Goal: Information Seeking & Learning: Learn about a topic

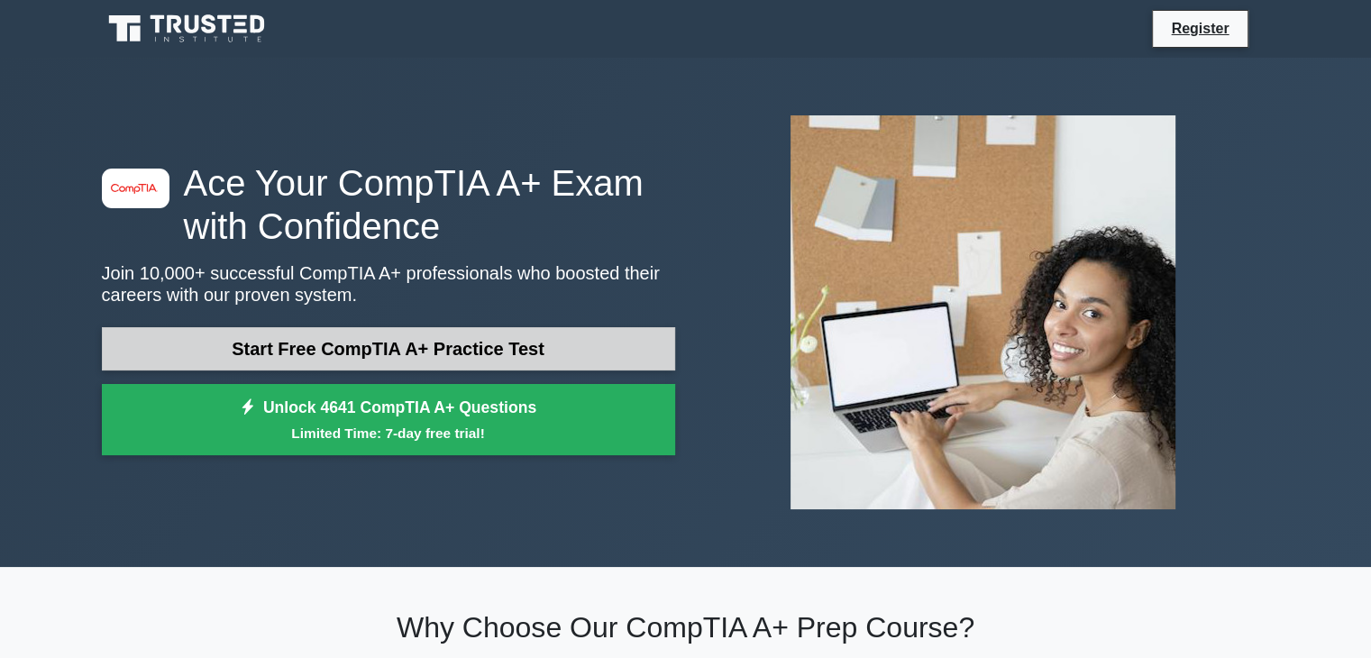
click at [473, 342] on link "Start Free CompTIA A+ Practice Test" at bounding box center [388, 348] width 573 height 43
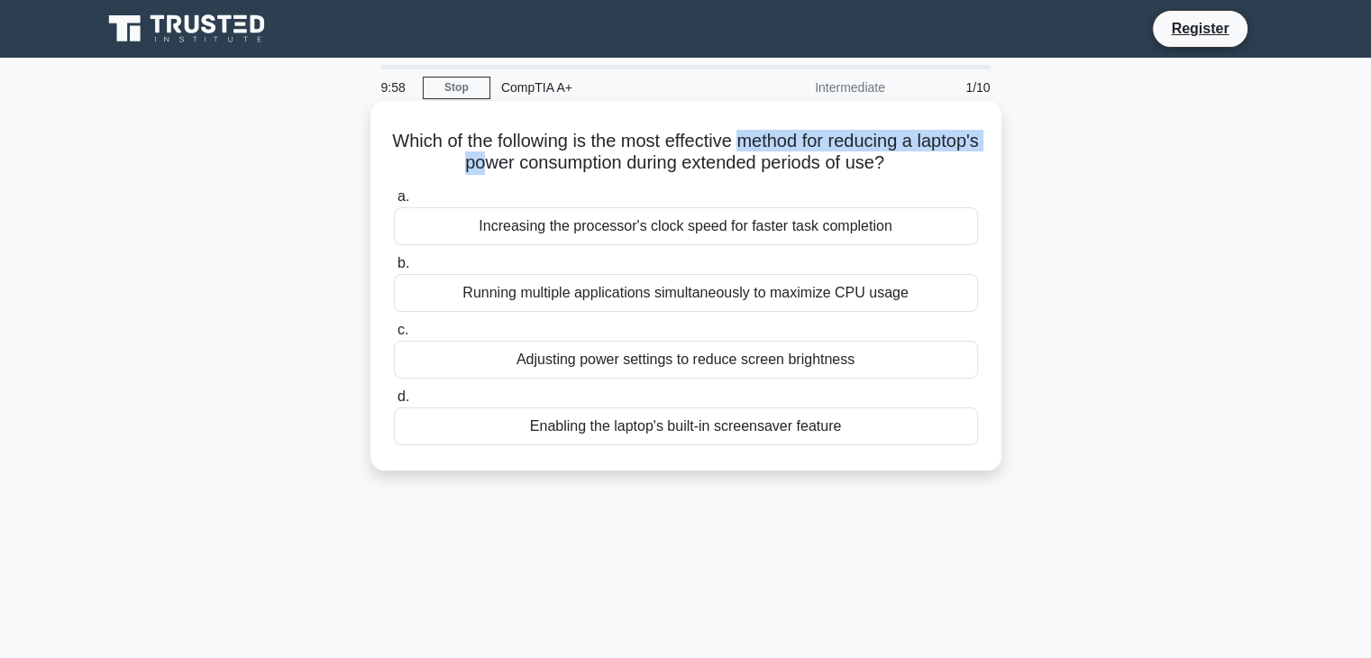
drag, startPoint x: 539, startPoint y: 171, endPoint x: 793, endPoint y: 151, distance: 255.0
click at [786, 151] on h5 "Which of the following is the most effective method for reducing a laptop's pow…" at bounding box center [686, 152] width 588 height 45
drag, startPoint x: 557, startPoint y: 167, endPoint x: 598, endPoint y: 164, distance: 40.7
click at [597, 164] on h5 "Which of the following is the most effective method for reducing a laptop's pow…" at bounding box center [686, 152] width 588 height 45
drag, startPoint x: 715, startPoint y: 163, endPoint x: 873, endPoint y: 178, distance: 158.4
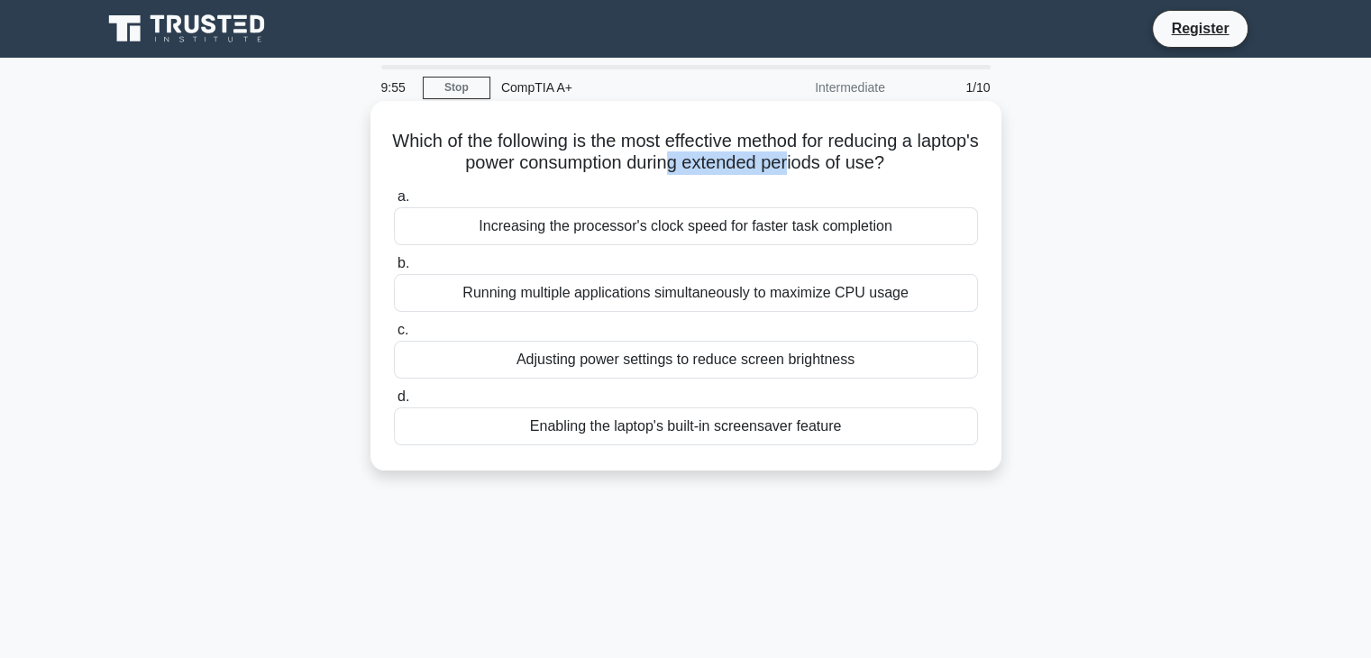
click at [847, 178] on div "Which of the following is the most effective method for reducing a laptop's pow…" at bounding box center [686, 285] width 617 height 355
click at [656, 367] on div "Adjusting power settings to reduce screen brightness" at bounding box center [686, 360] width 584 height 38
click at [394, 336] on input "c. Adjusting power settings to reduce screen brightness" at bounding box center [394, 331] width 0 height 12
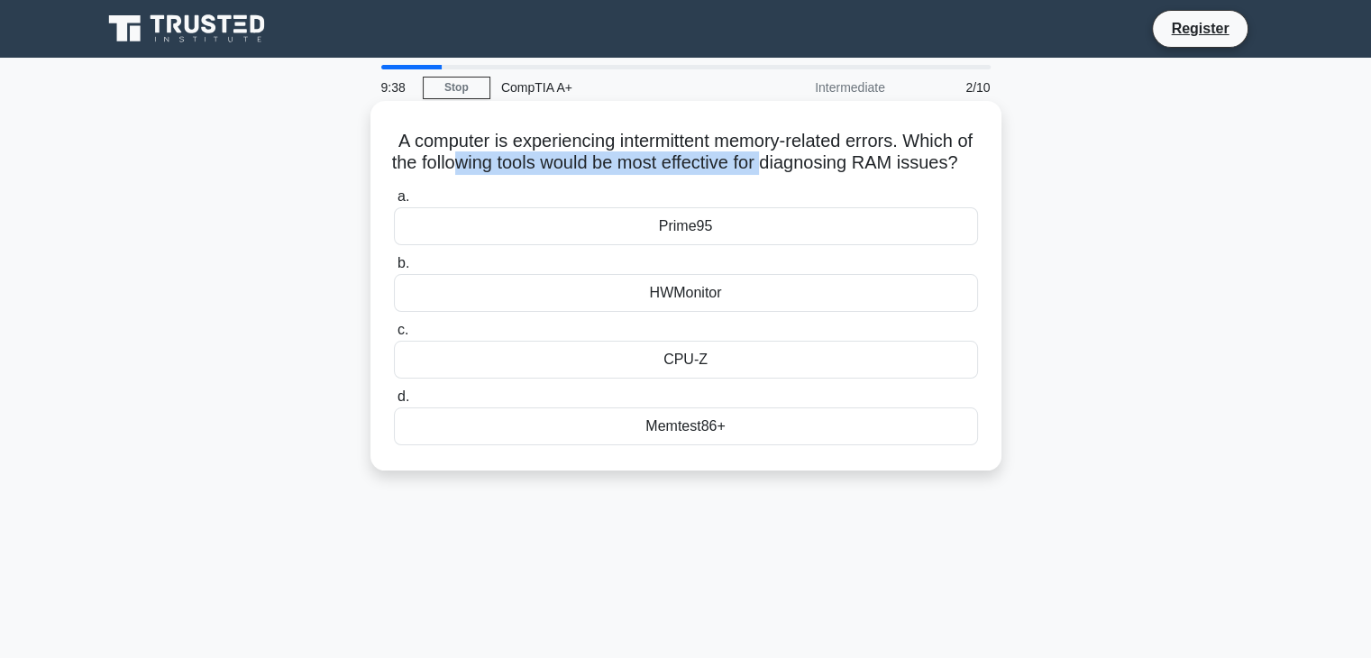
drag, startPoint x: 507, startPoint y: 164, endPoint x: 860, endPoint y: 171, distance: 353.4
click at [834, 171] on h5 "A computer is experiencing intermittent memory-related errors. Which of the fol…" at bounding box center [686, 152] width 588 height 45
click at [915, 160] on h5 "A computer is experiencing intermittent memory-related errors. Which of the fol…" at bounding box center [686, 152] width 588 height 45
click at [712, 379] on div "CPU-Z" at bounding box center [686, 360] width 584 height 38
click at [394, 336] on input "c. CPU-Z" at bounding box center [394, 331] width 0 height 12
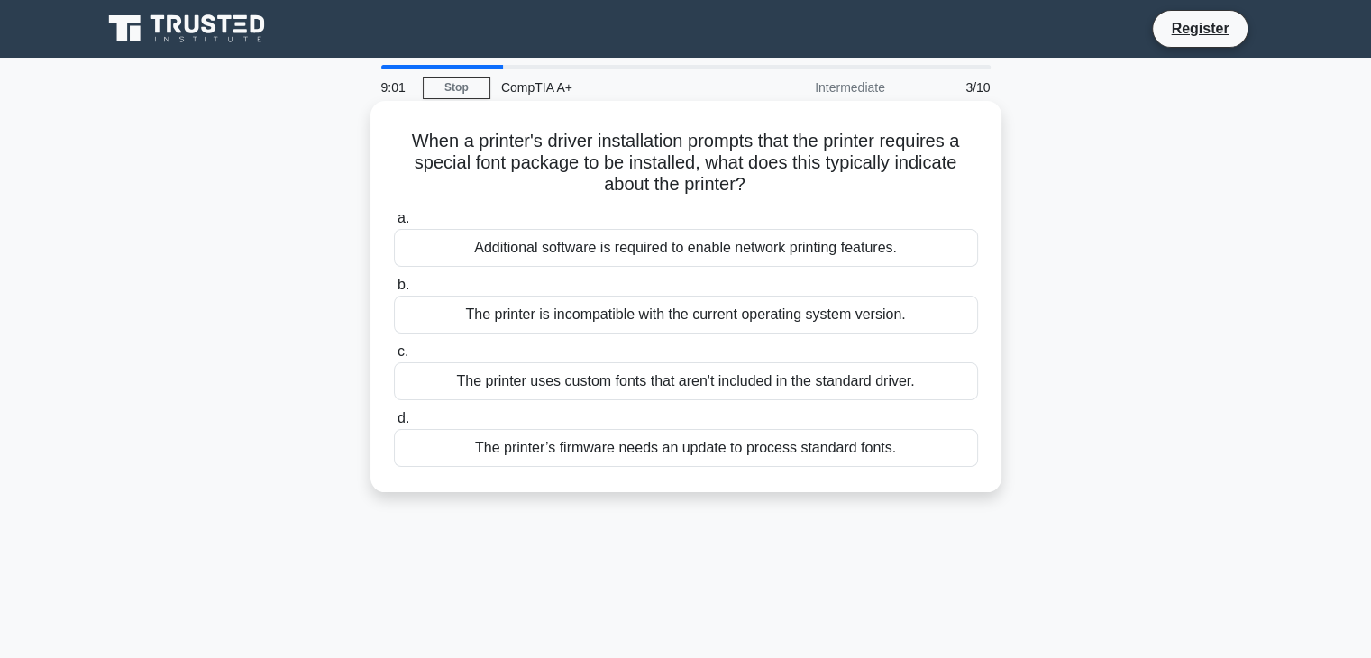
click at [718, 390] on div "The printer uses custom fonts that aren't included in the standard driver." at bounding box center [686, 381] width 584 height 38
click at [394, 358] on input "c. The printer uses custom fonts that aren't included in the standard driver." at bounding box center [394, 352] width 0 height 12
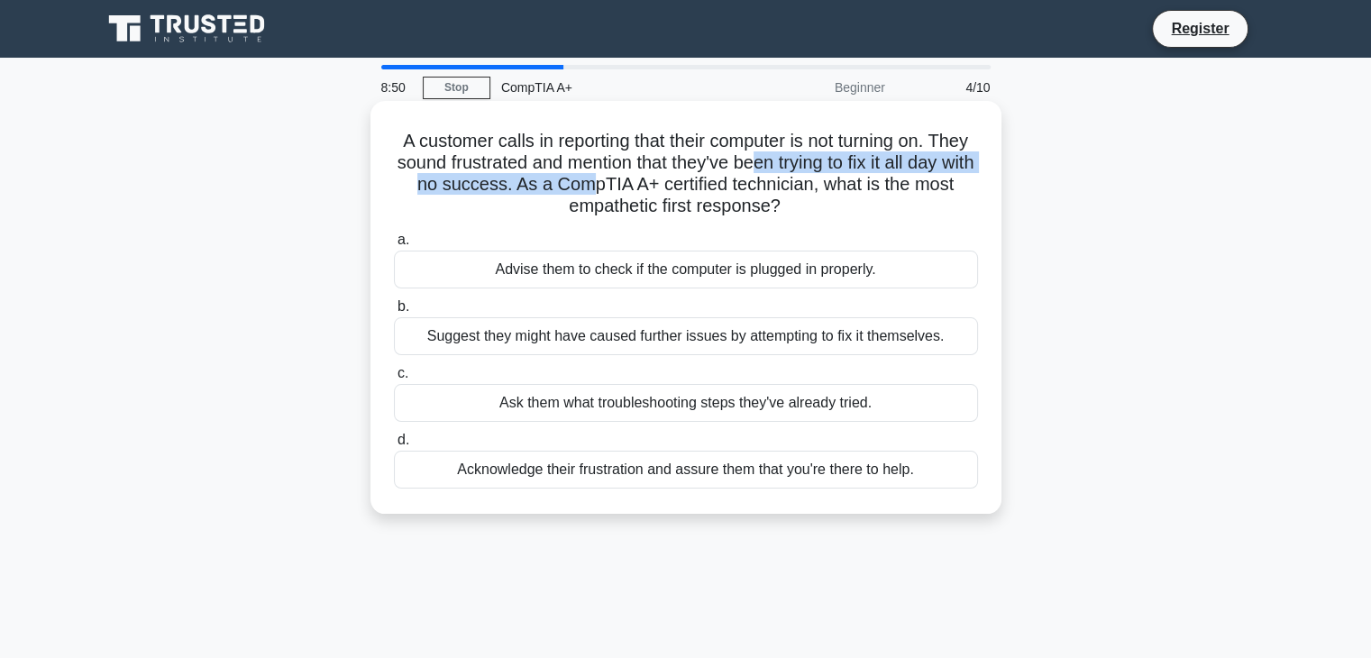
drag, startPoint x: 671, startPoint y: 172, endPoint x: 851, endPoint y: 162, distance: 180.6
click at [835, 162] on h5 "A customer calls in reporting that their computer is not turning on. They sound…" at bounding box center [686, 174] width 588 height 88
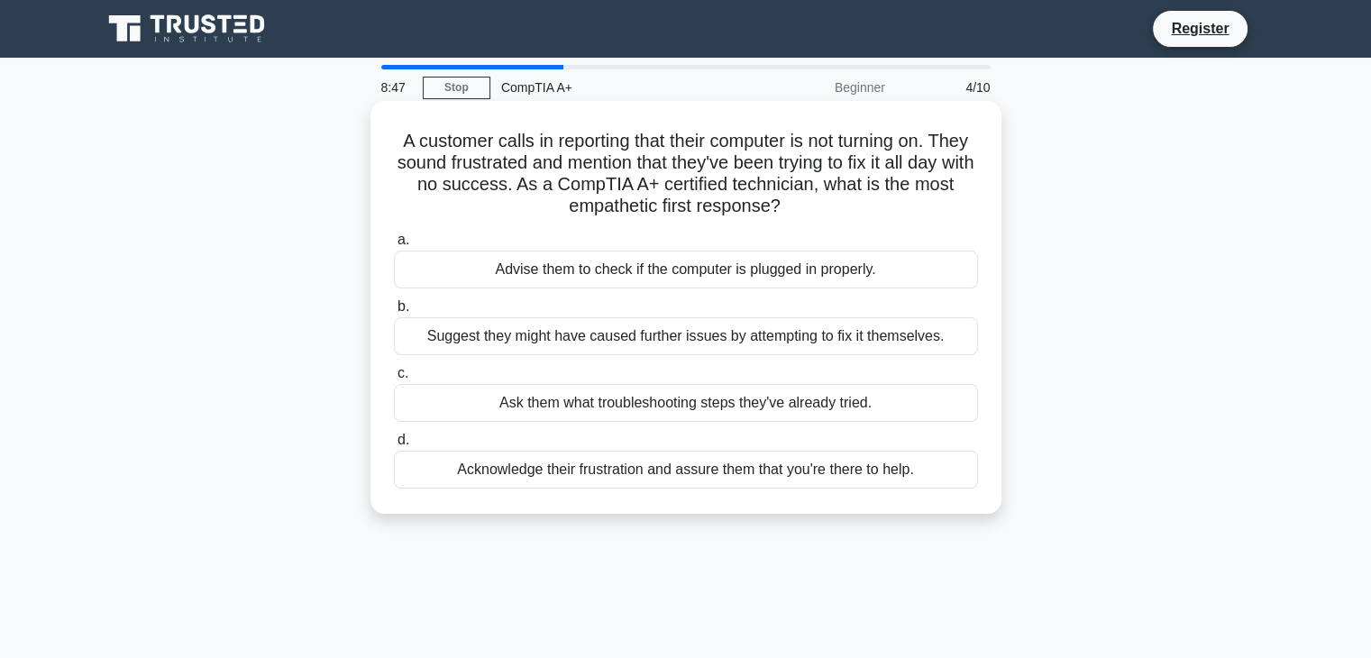
click at [723, 177] on h5 "A customer calls in reporting that their computer is not turning on. They sound…" at bounding box center [686, 174] width 588 height 88
click at [690, 473] on div "Acknowledge their frustration and assure them that you're there to help." at bounding box center [686, 470] width 584 height 38
click at [394, 446] on input "d. Acknowledge their frustration and assure them that you're there to help." at bounding box center [394, 440] width 0 height 12
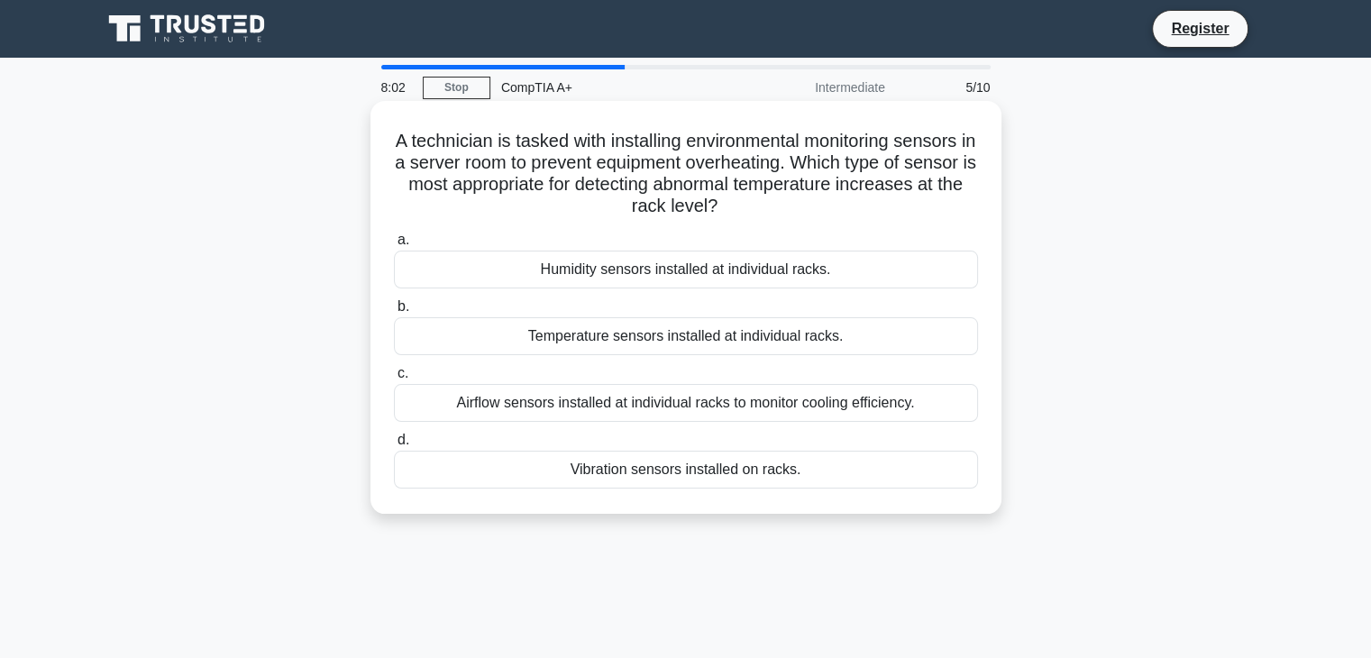
click at [635, 346] on div "Temperature sensors installed at individual racks." at bounding box center [686, 336] width 584 height 38
click at [394, 313] on input "b. Temperature sensors installed at individual racks." at bounding box center [394, 307] width 0 height 12
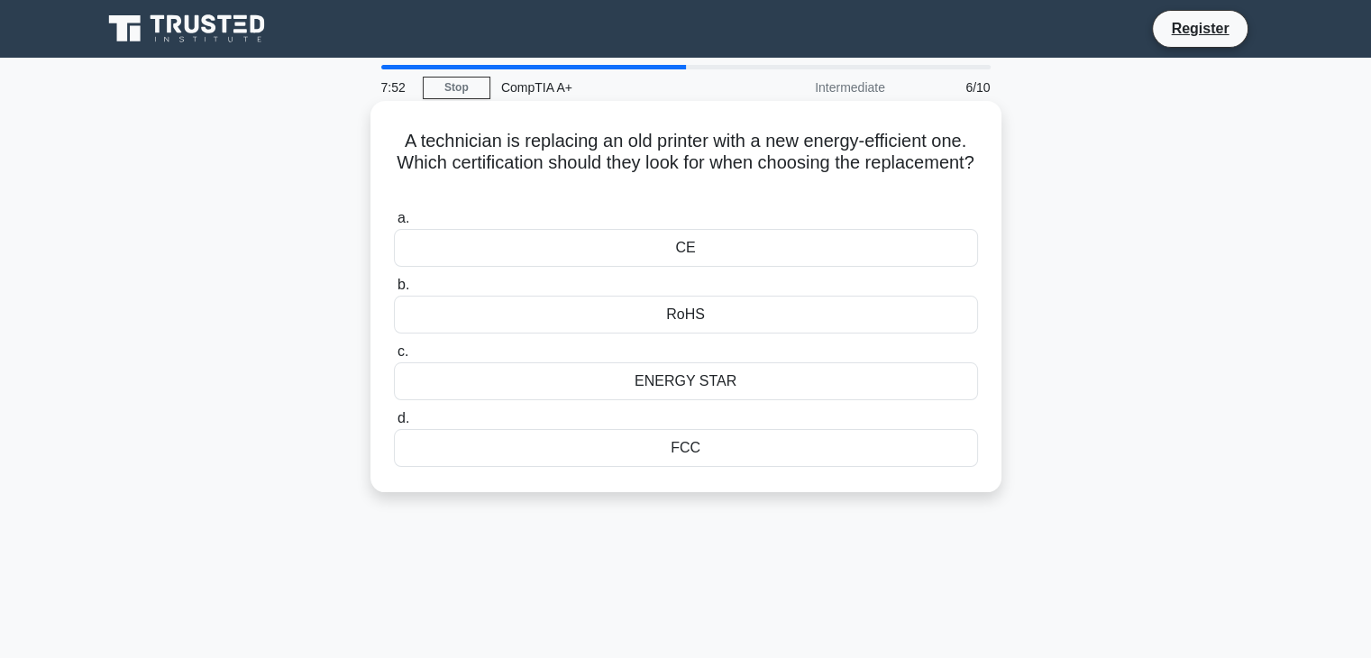
click at [714, 376] on div "ENERGY STAR" at bounding box center [686, 381] width 584 height 38
click at [394, 358] on input "c. ENERGY STAR" at bounding box center [394, 352] width 0 height 12
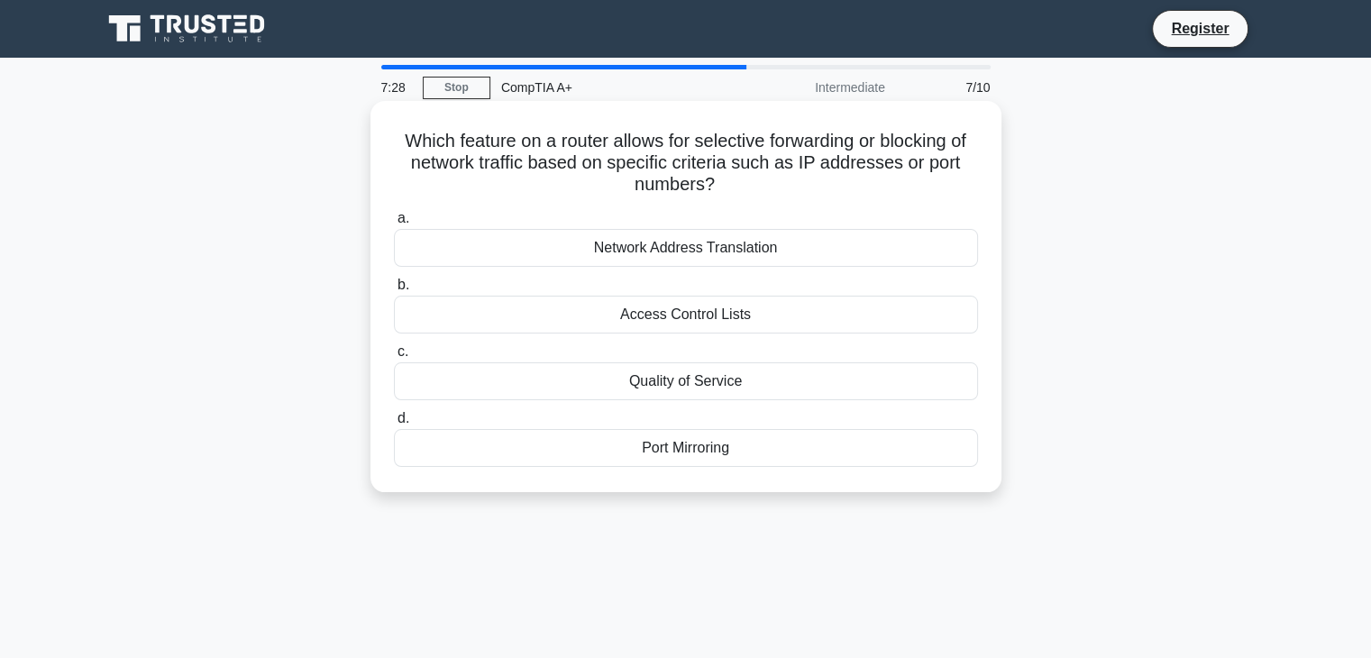
click at [728, 255] on div "Network Address Translation" at bounding box center [686, 248] width 584 height 38
click at [394, 224] on input "a. Network Address Translation" at bounding box center [394, 219] width 0 height 12
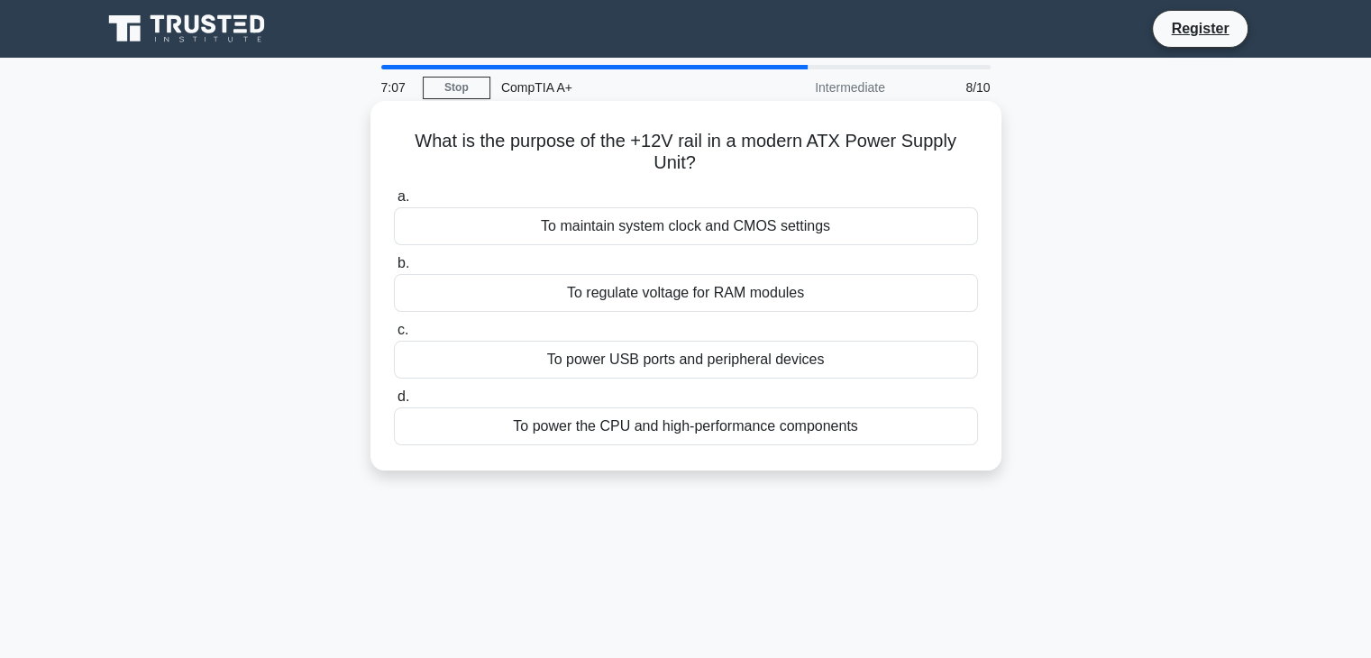
click at [734, 425] on div "To power the CPU and high-performance components" at bounding box center [686, 426] width 584 height 38
click at [394, 403] on input "d. To power the CPU and high-performance components" at bounding box center [394, 397] width 0 height 12
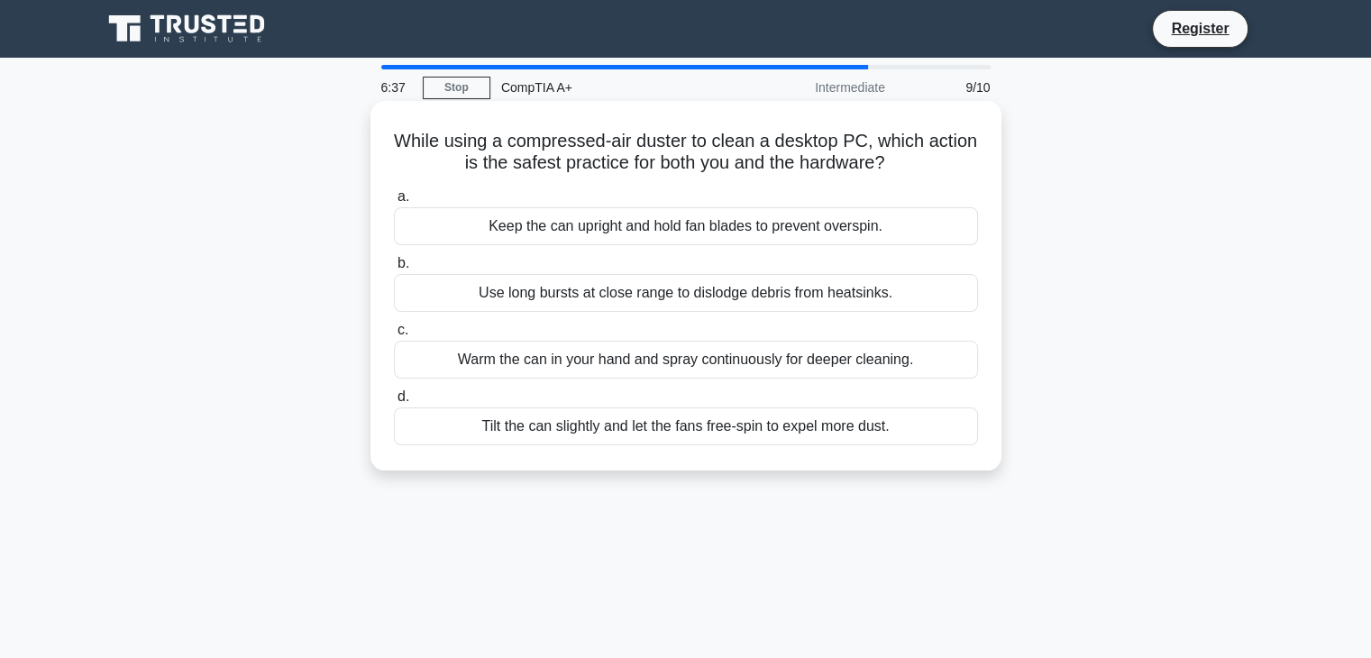
click at [646, 231] on div "Keep the can upright and hold fan blades to prevent overspin." at bounding box center [686, 226] width 584 height 38
click at [394, 203] on input "a. Keep the can upright and hold fan blades to prevent overspin." at bounding box center [394, 197] width 0 height 12
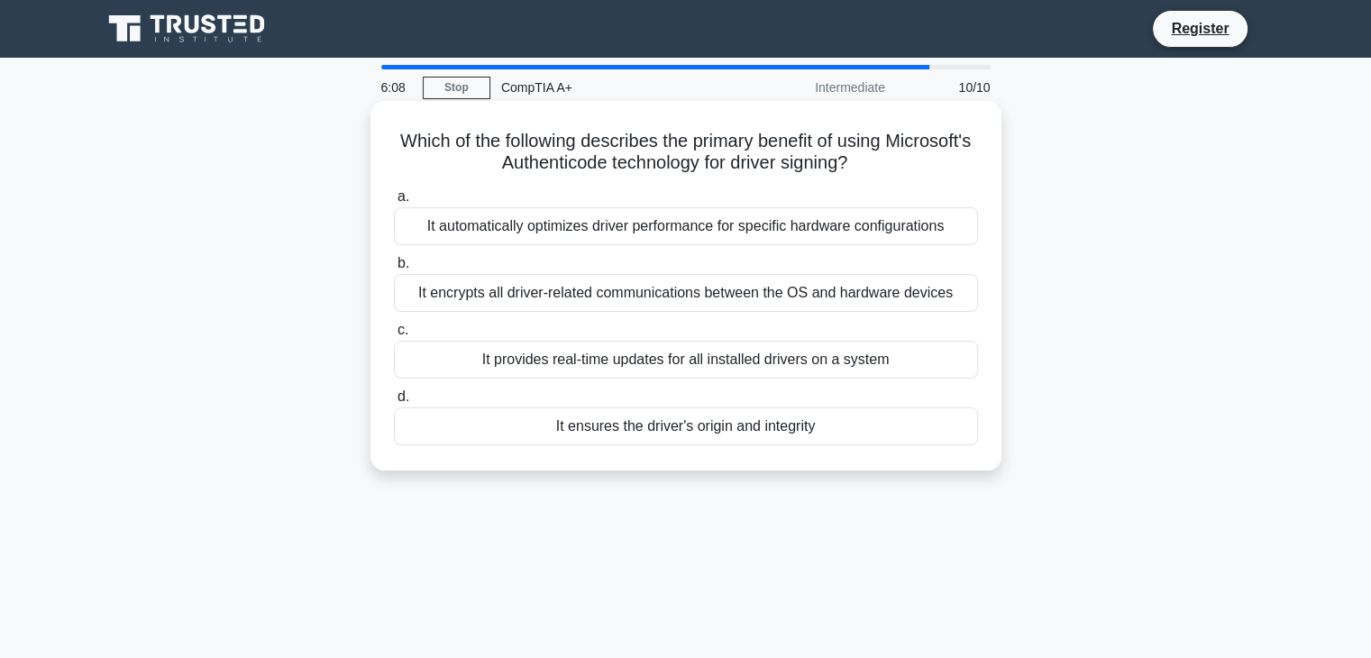
click at [665, 303] on div "It encrypts all driver-related communications between the OS and hardware devic…" at bounding box center [686, 293] width 584 height 38
click at [394, 270] on input "b. It encrypts all driver-related communications between the OS and hardware de…" at bounding box center [394, 264] width 0 height 12
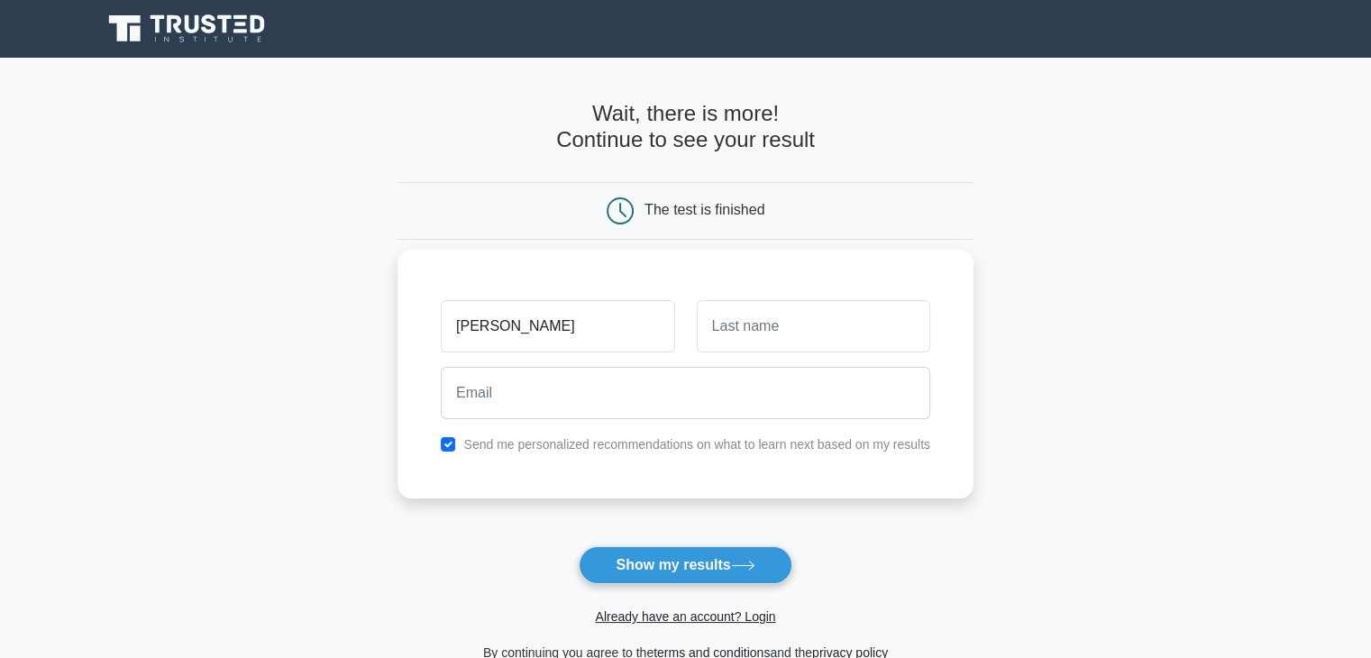
type input "[PERSON_NAME]"
click at [799, 307] on input "text" at bounding box center [813, 326] width 233 height 52
type input "Welthagen"
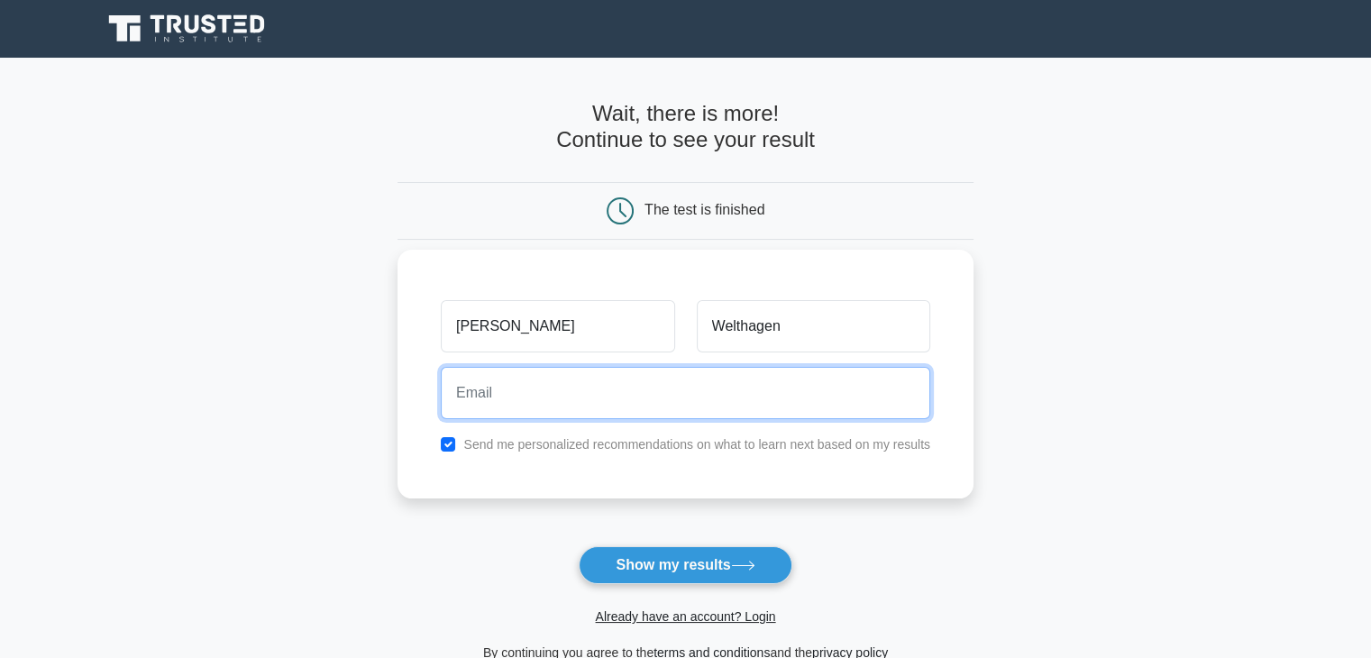
click at [798, 368] on input "email" at bounding box center [685, 393] width 489 height 52
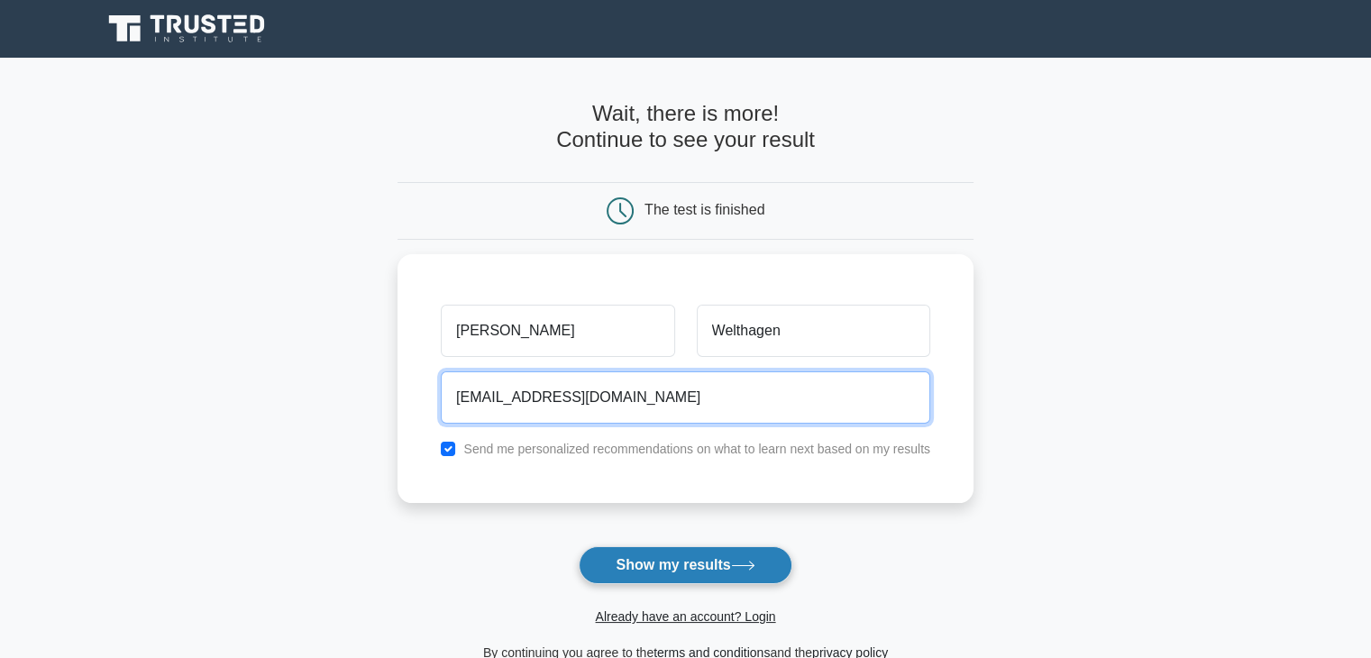
type input "[EMAIL_ADDRESS][DOMAIN_NAME]"
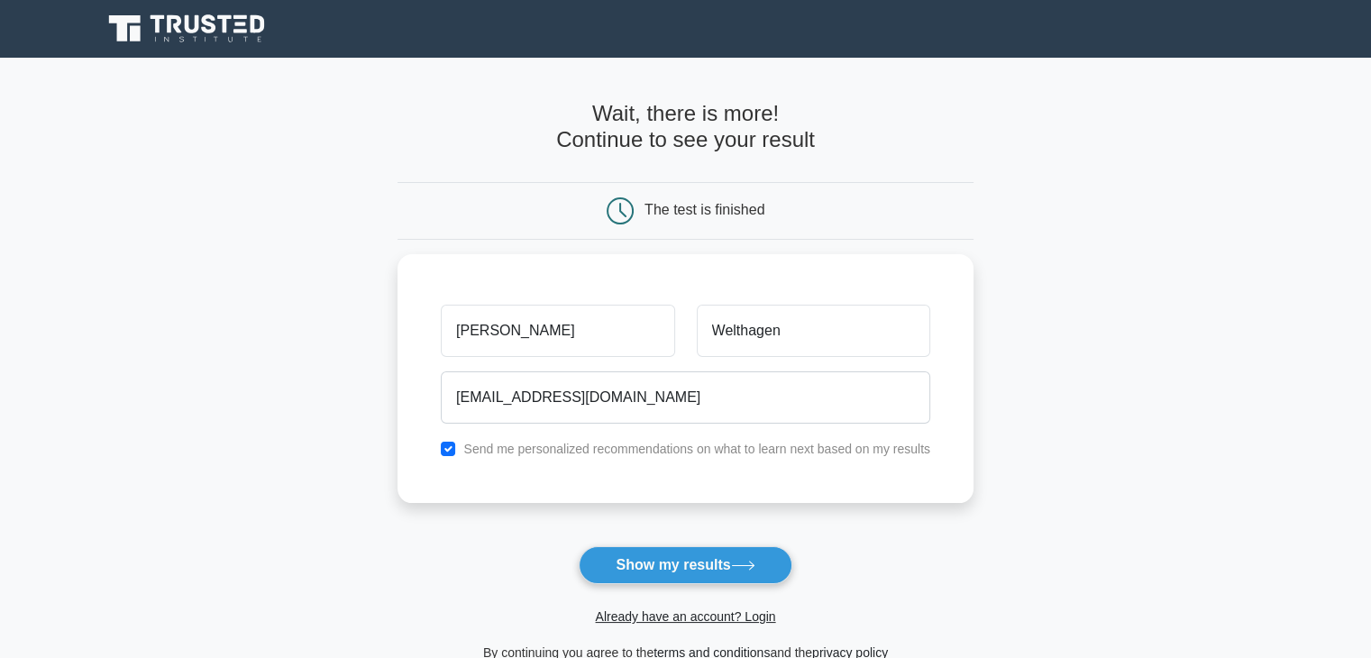
click at [735, 553] on button "Show my results" at bounding box center [685, 565] width 213 height 38
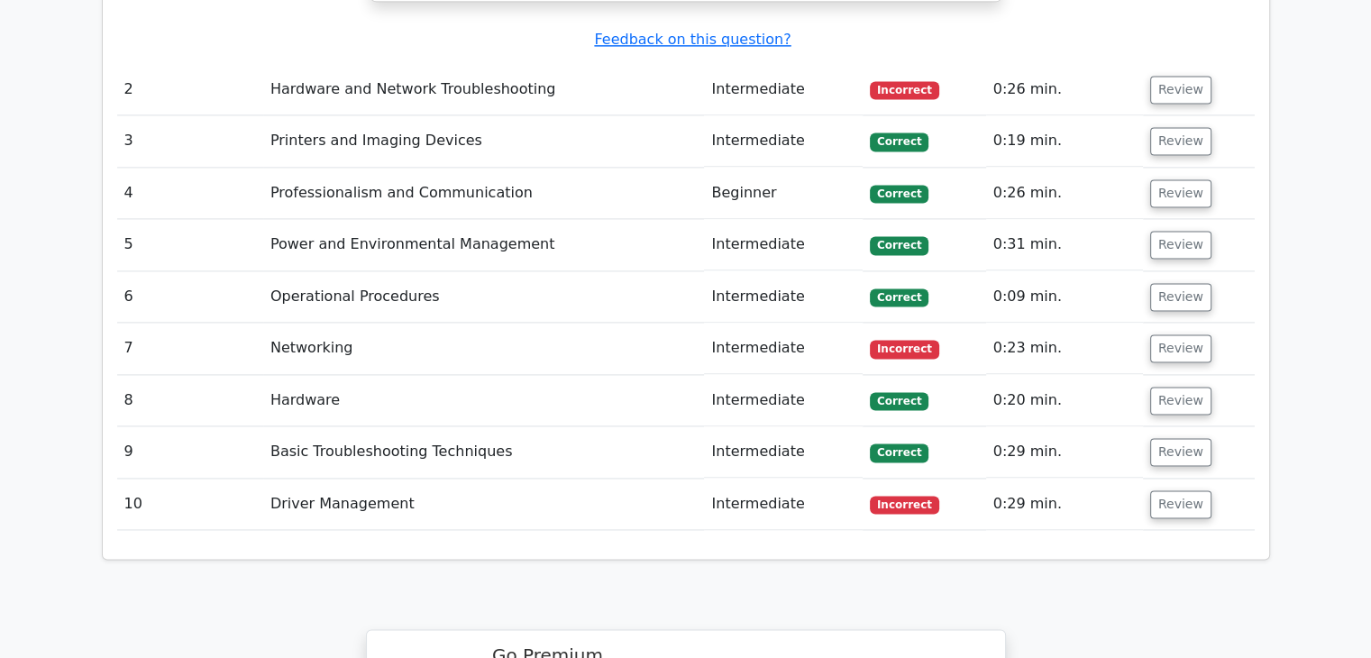
scroll to position [2434, 0]
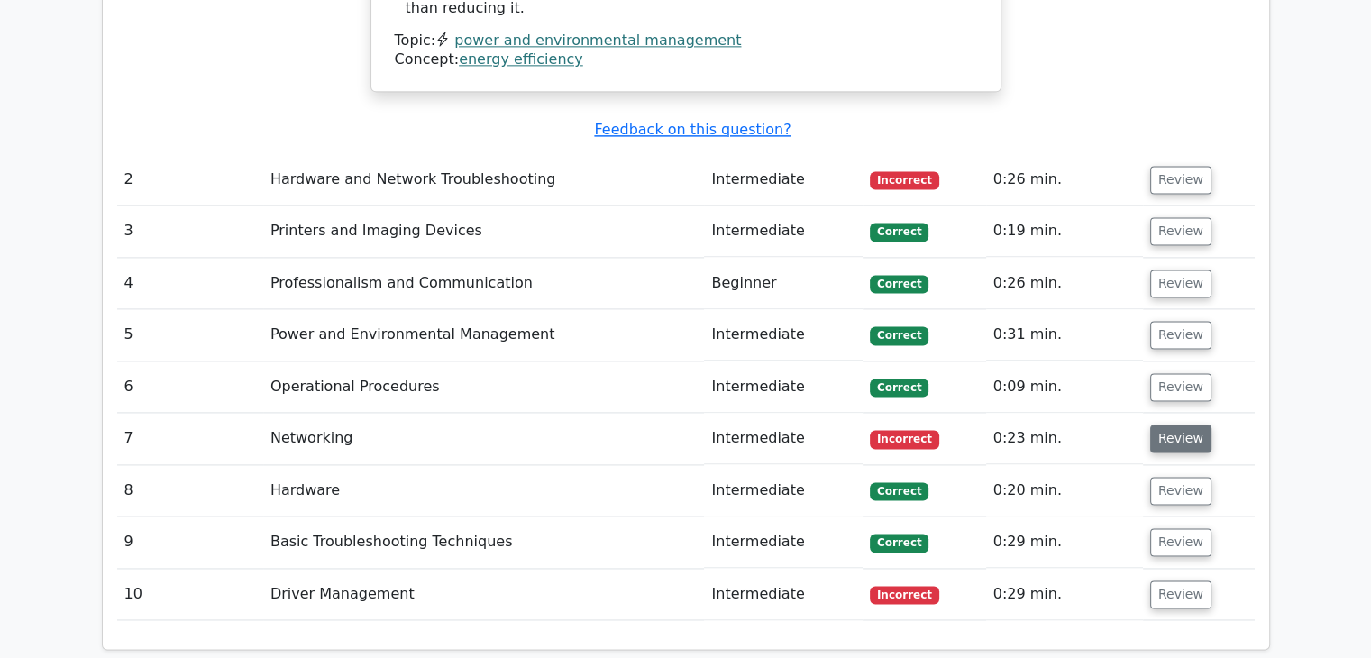
click at [1165, 425] on button "Review" at bounding box center [1180, 439] width 61 height 28
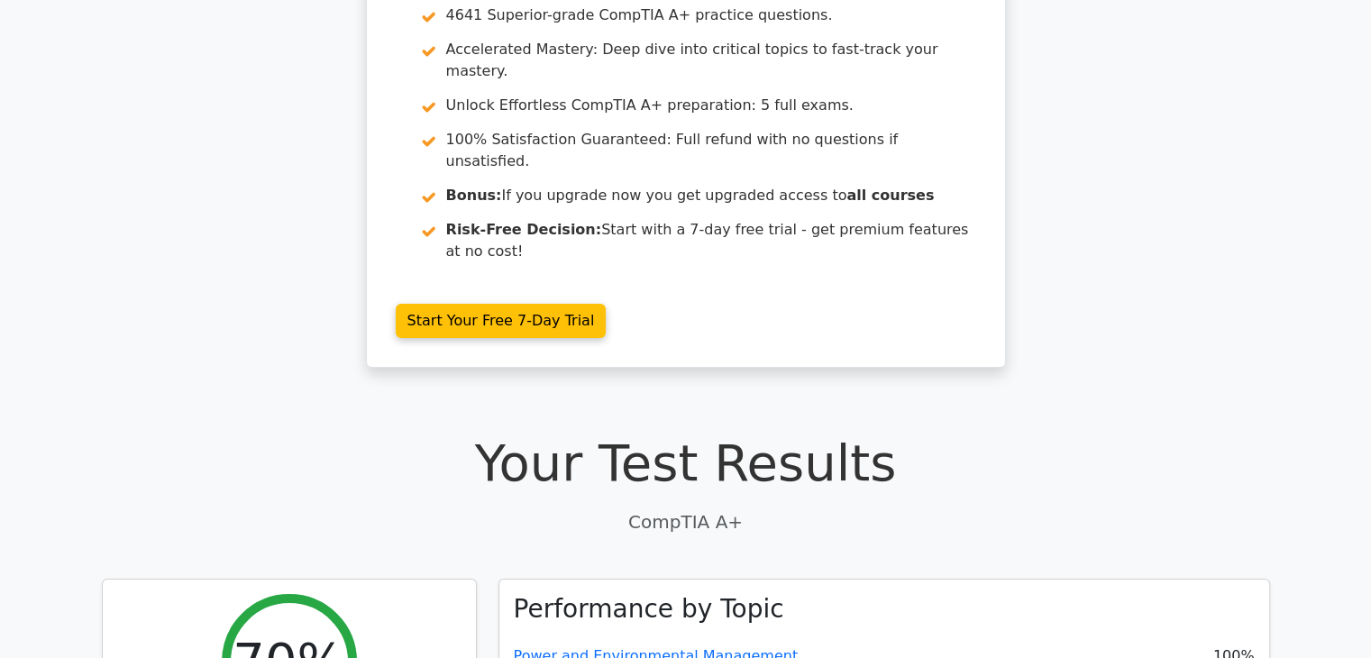
scroll to position [0, 0]
